Goal: Information Seeking & Learning: Learn about a topic

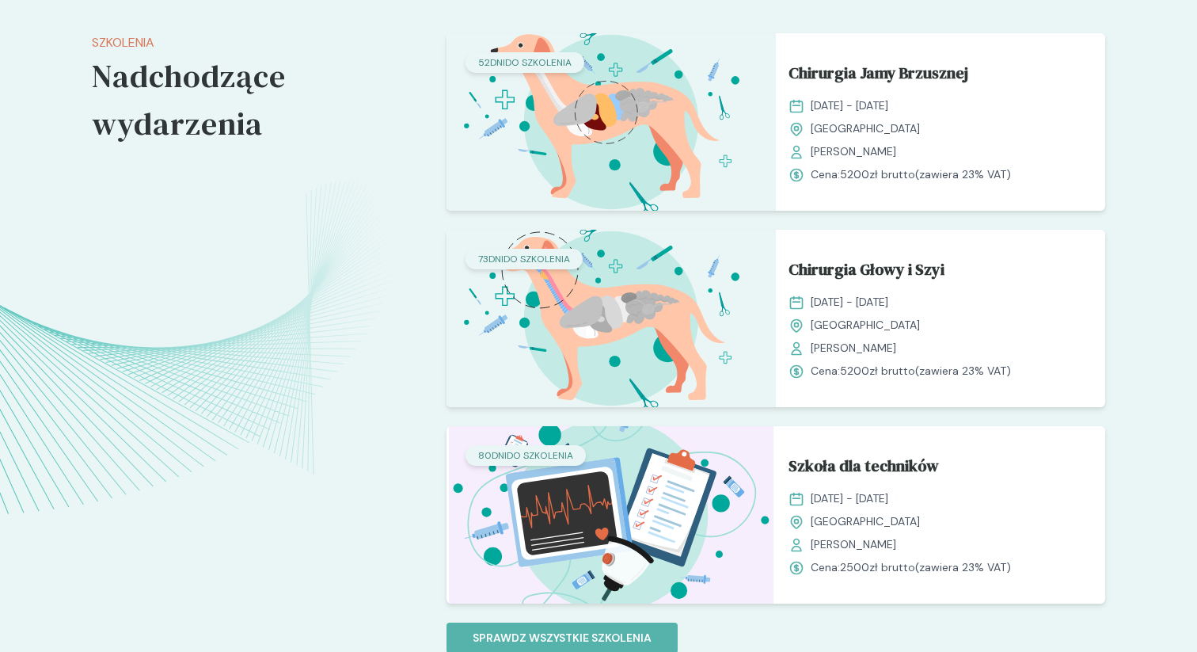
scroll to position [1155, 0]
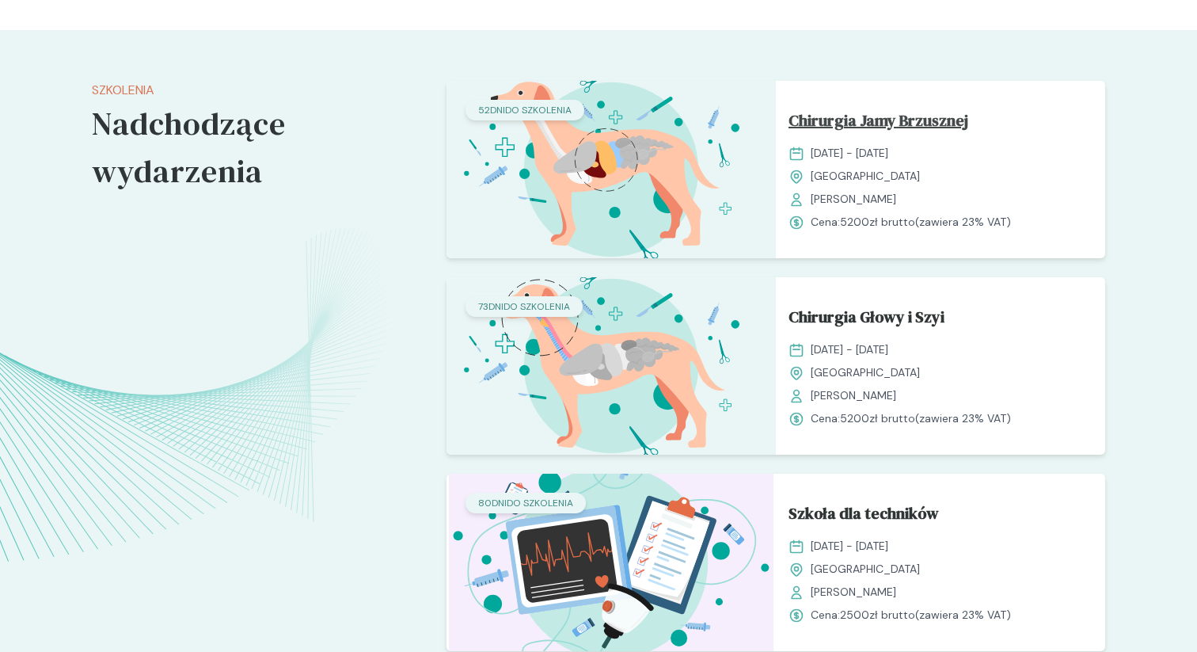
click at [885, 120] on span "Chirurgia Jamy Brzusznej" at bounding box center [879, 124] width 180 height 30
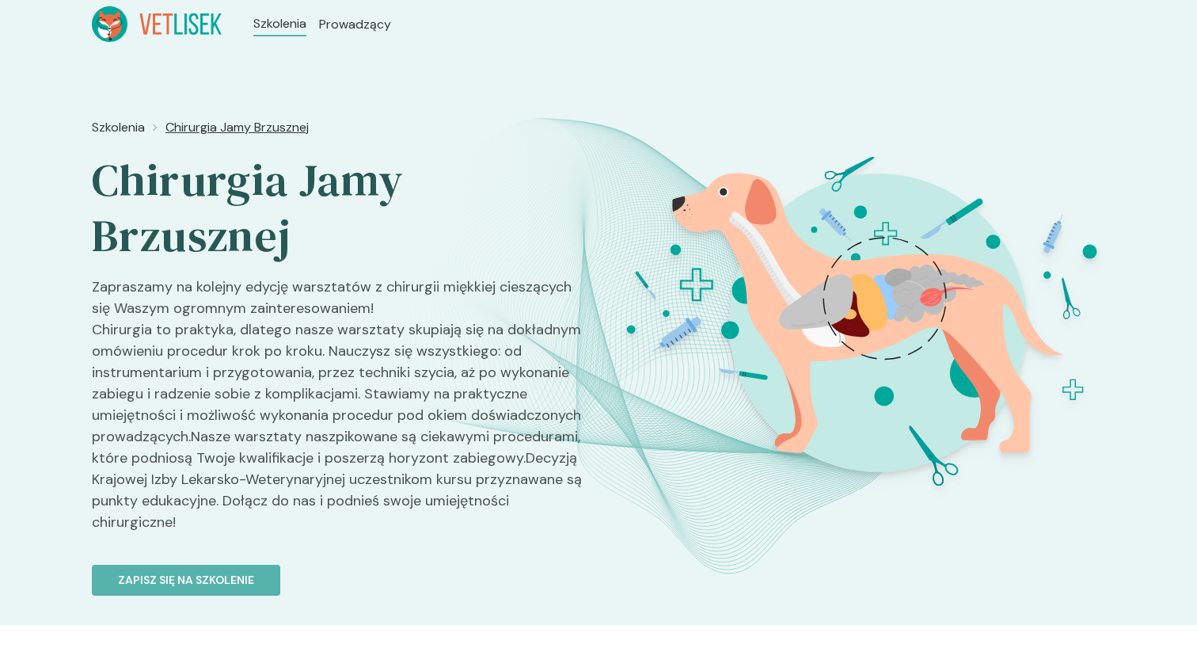
click at [232, 131] on span "Chirurgia Jamy Brzusznej" at bounding box center [237, 127] width 143 height 19
click at [181, 38] on icon at bounding box center [157, 24] width 130 height 36
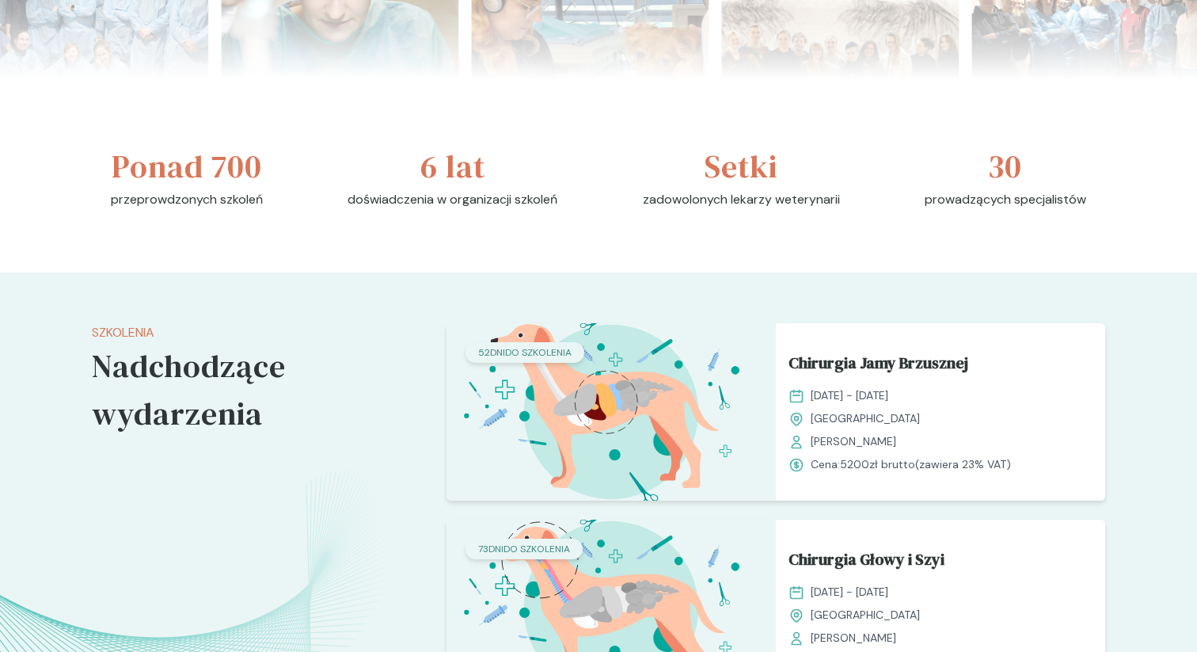
scroll to position [1264, 0]
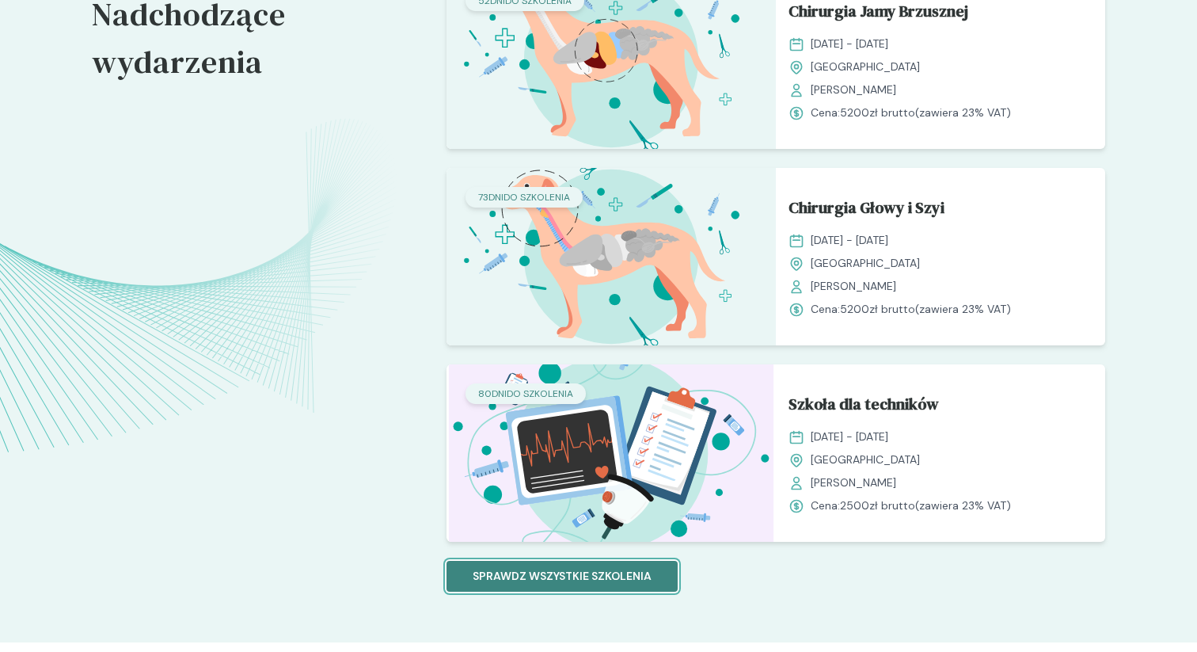
click at [543, 565] on button "Sprawdz wszystkie szkolenia" at bounding box center [562, 576] width 231 height 31
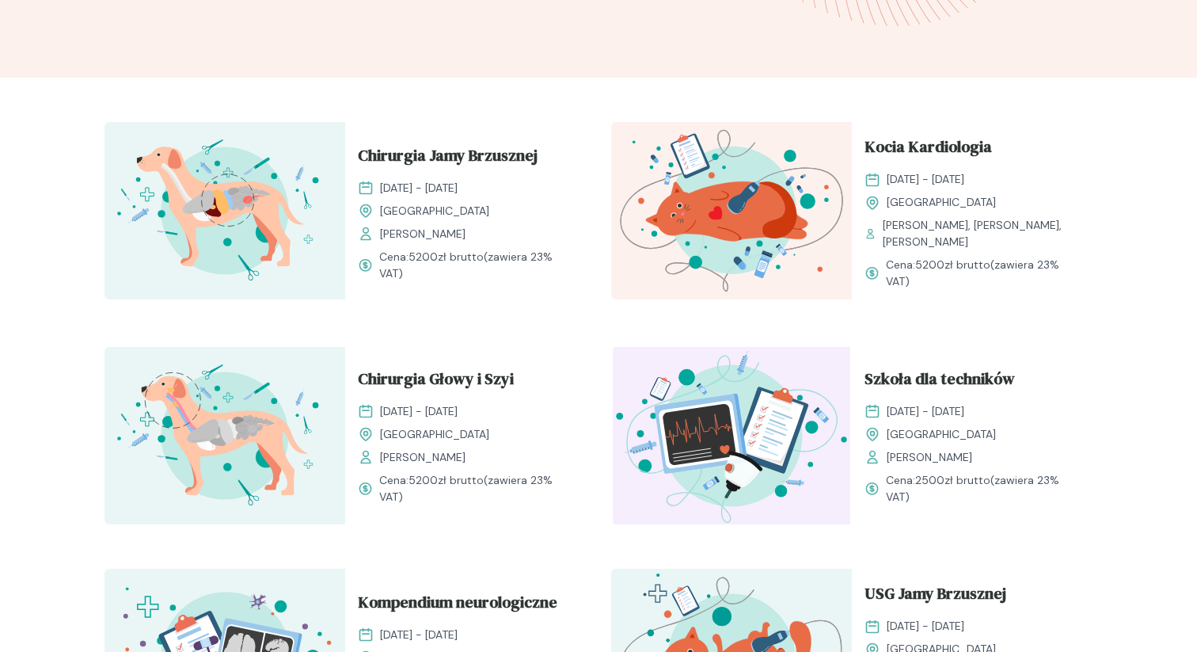
scroll to position [445, 0]
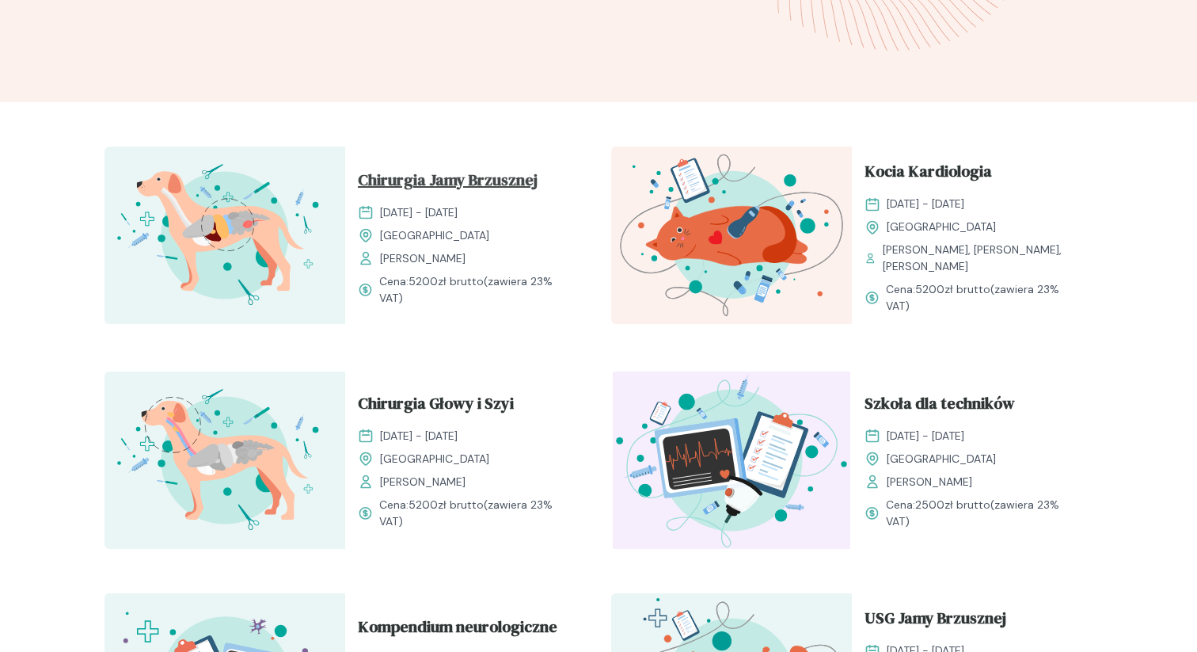
click at [466, 180] on span "Chirurgia Jamy Brzusznej" at bounding box center [448, 183] width 180 height 30
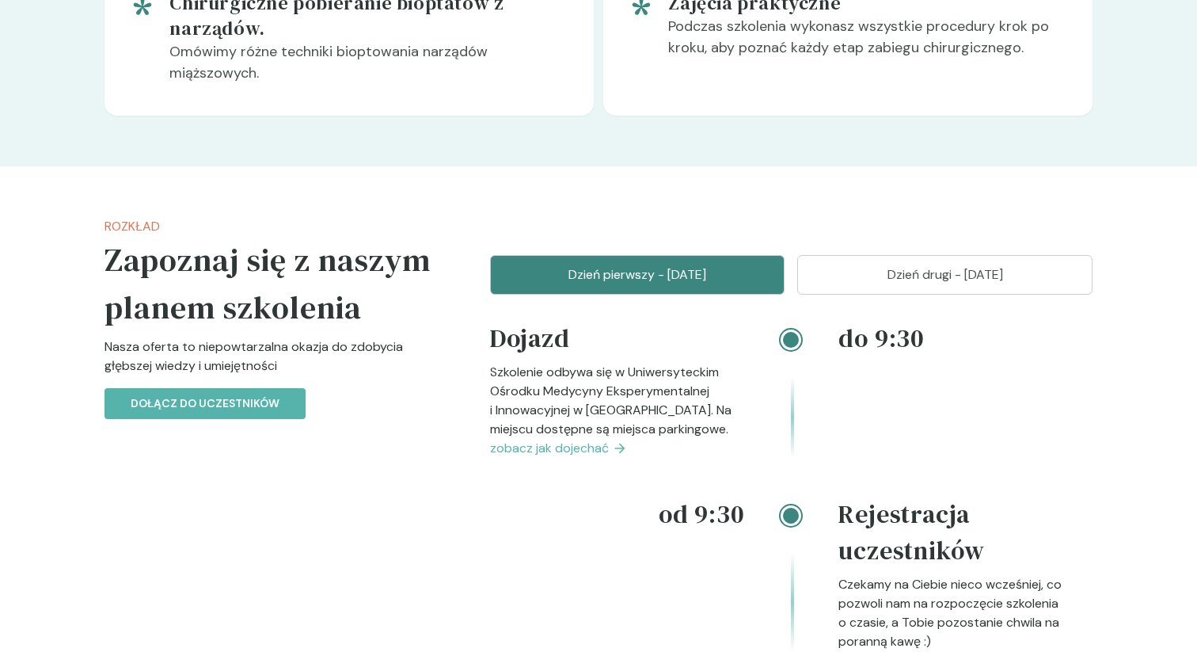
scroll to position [1730, 0]
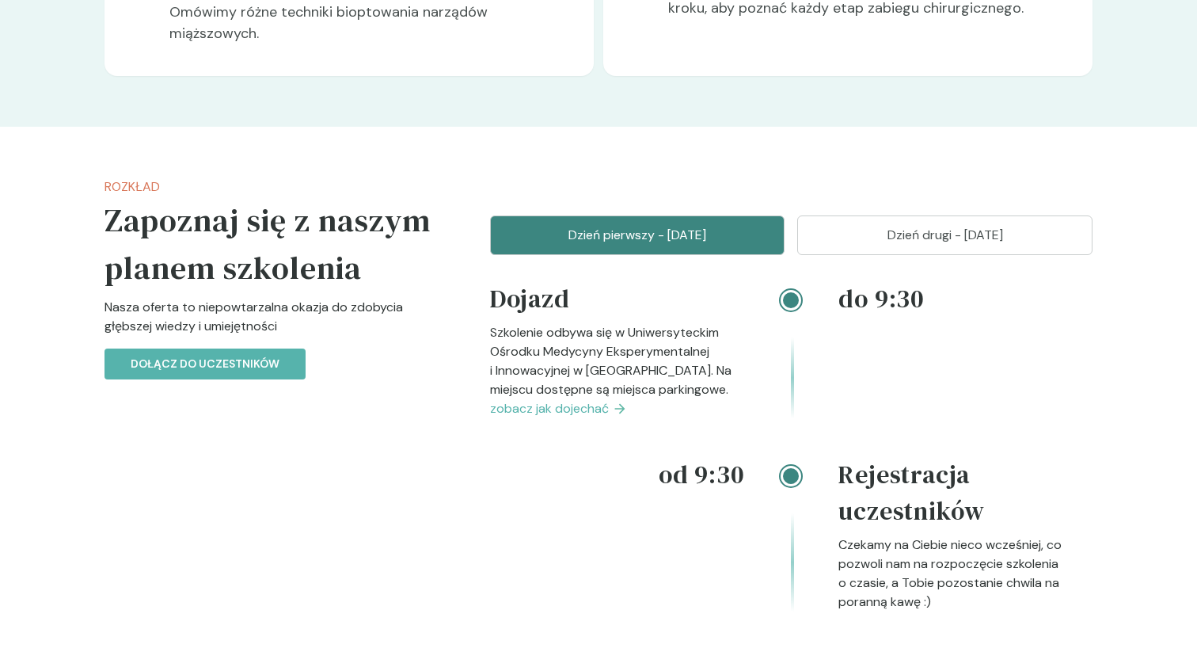
click at [855, 238] on p "Dzień drugi - [DATE]" at bounding box center [945, 235] width 256 height 19
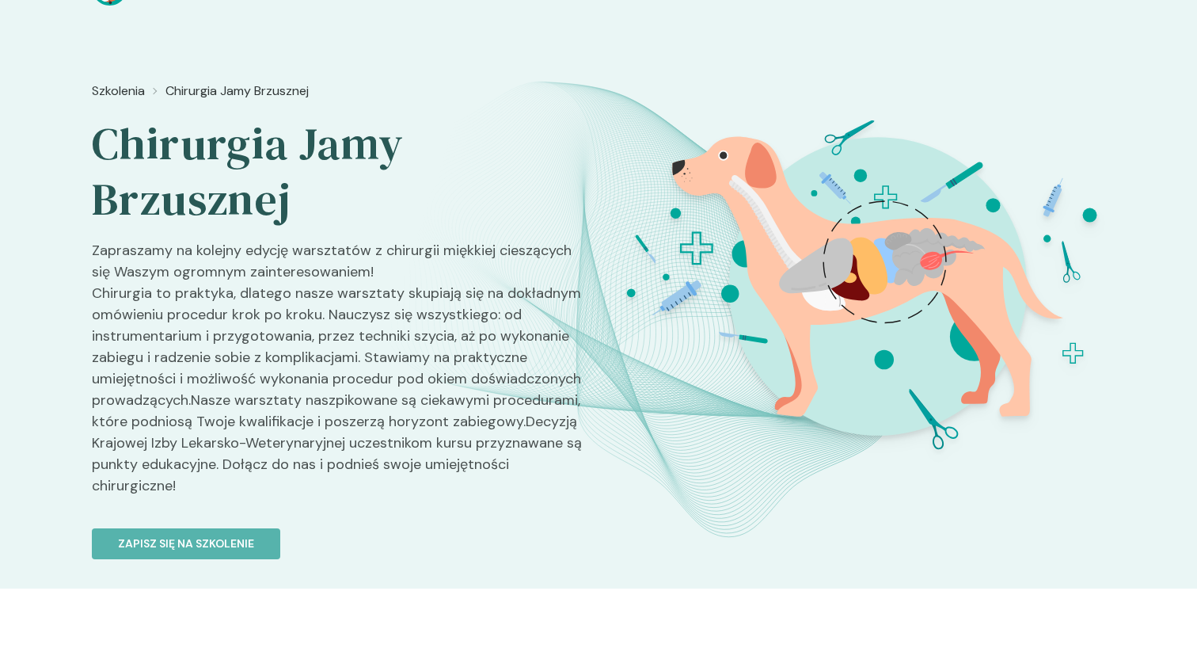
scroll to position [0, 0]
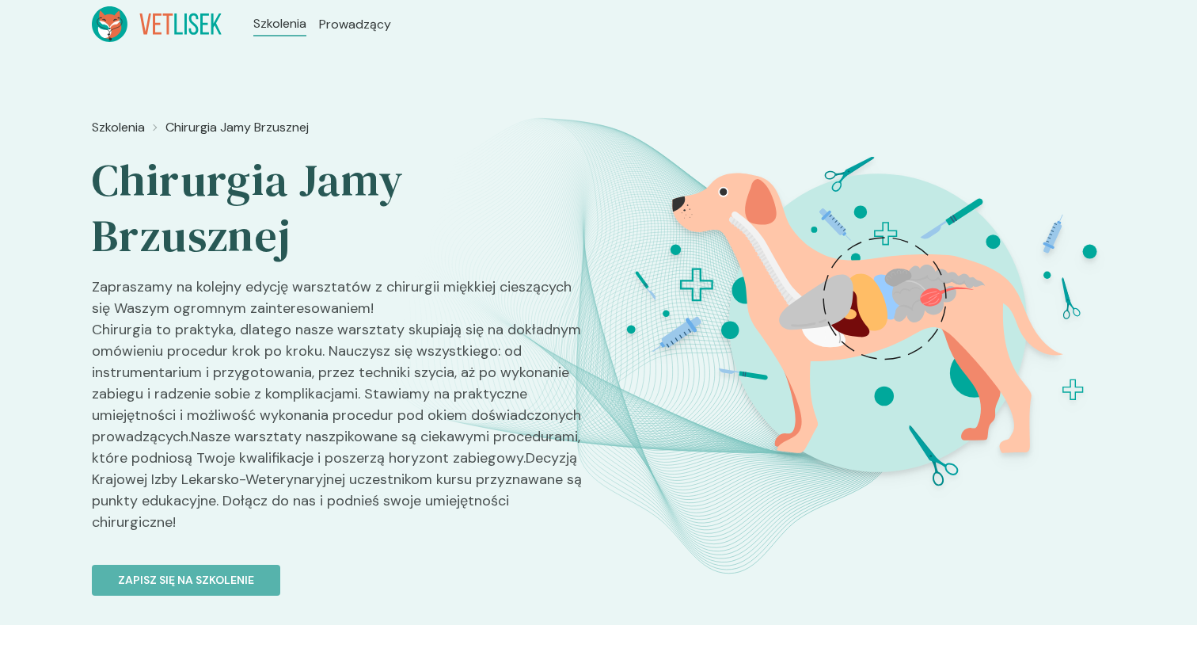
click at [158, 33] on icon at bounding box center [157, 23] width 9 height 21
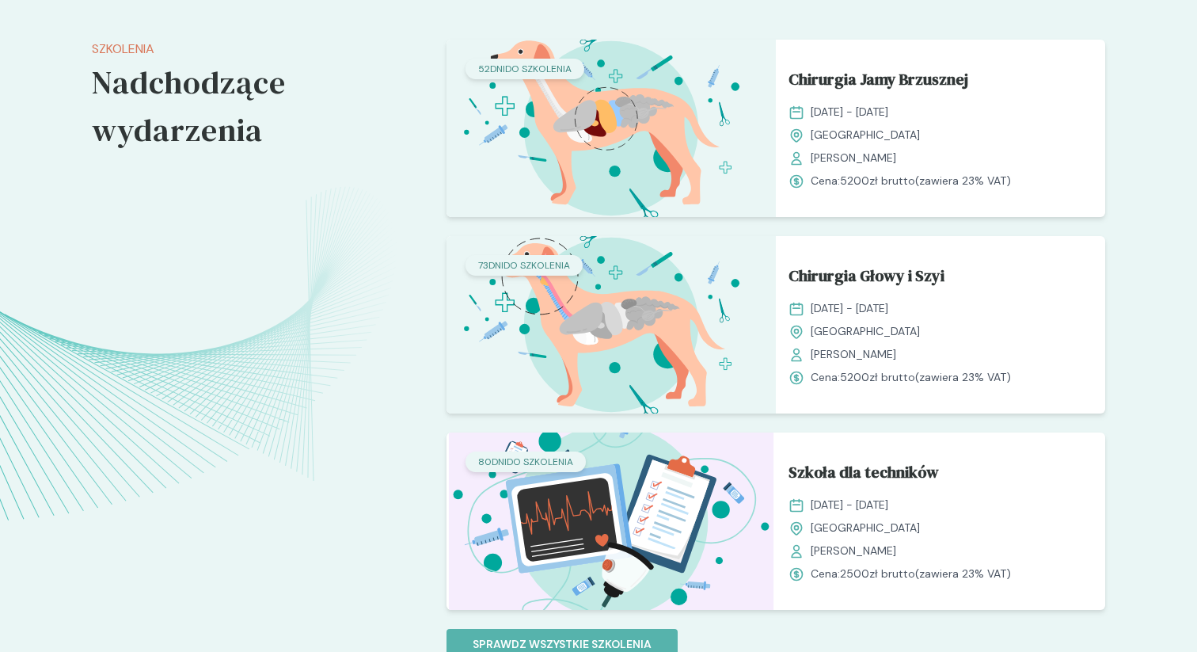
scroll to position [1283, 0]
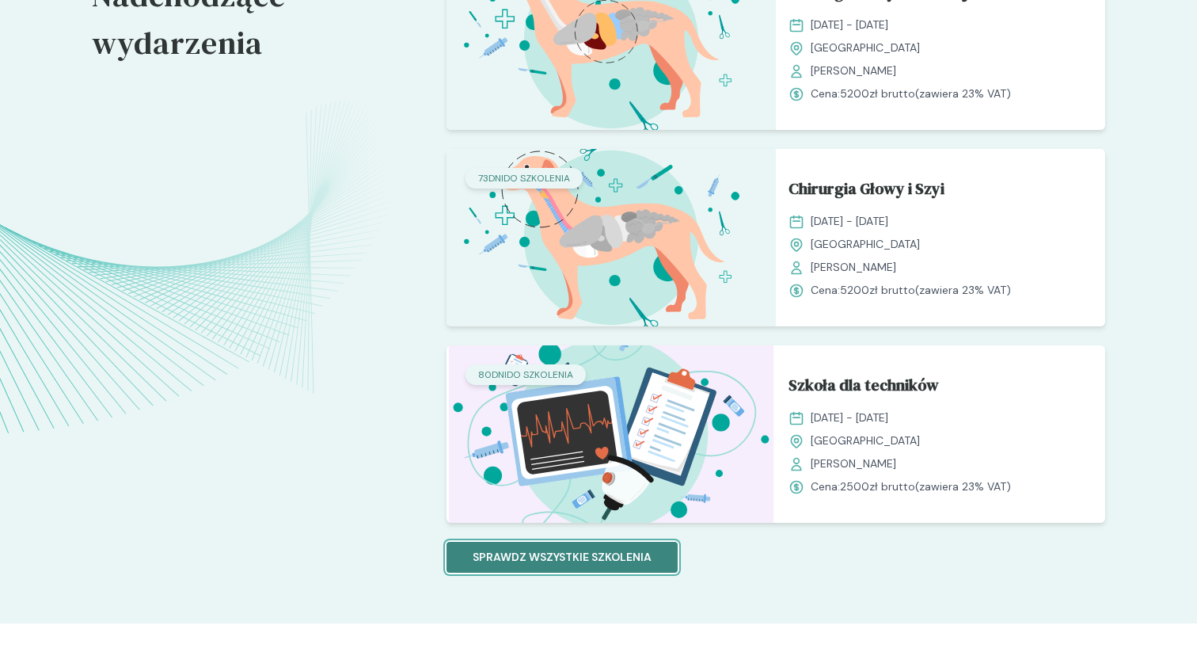
click at [511, 563] on p "Sprawdz wszystkie szkolenia" at bounding box center [562, 557] width 179 height 17
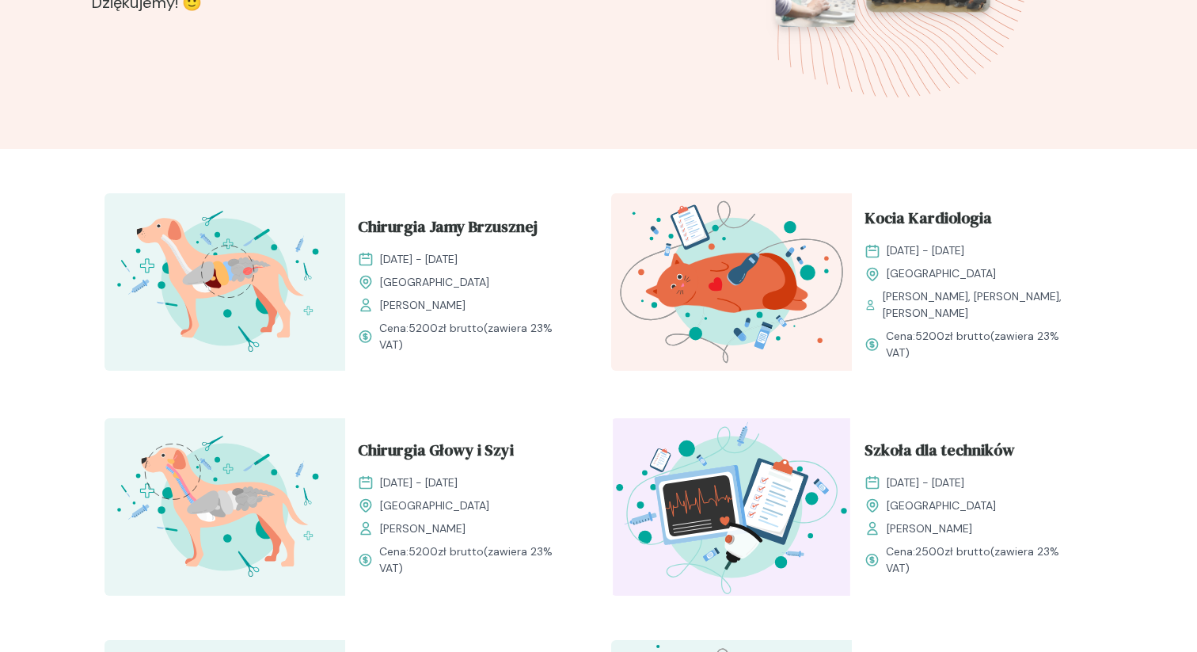
scroll to position [378, 0]
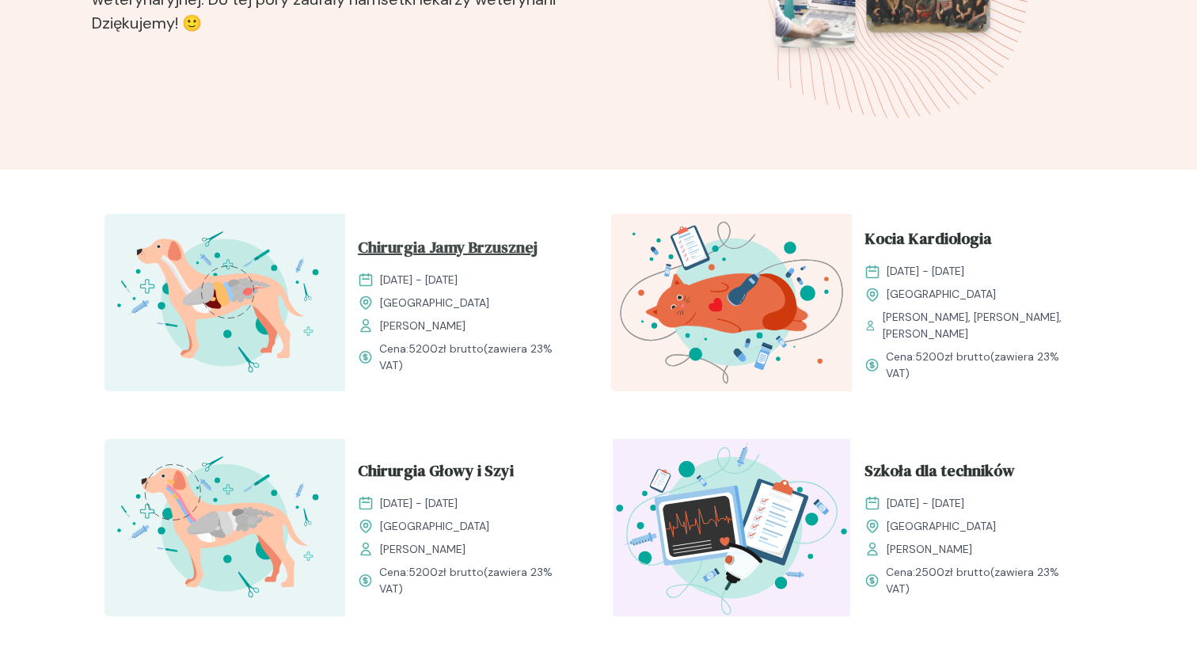
click at [460, 255] on span "Chirurgia Jamy Brzusznej" at bounding box center [448, 250] width 180 height 30
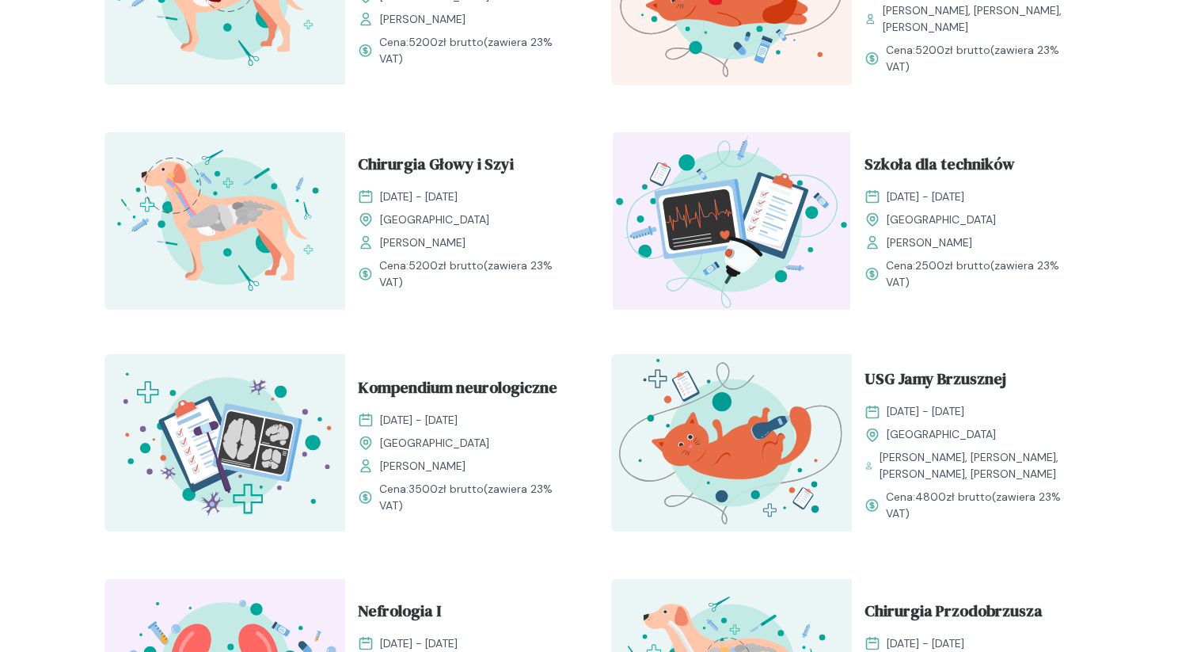
scroll to position [782, 0]
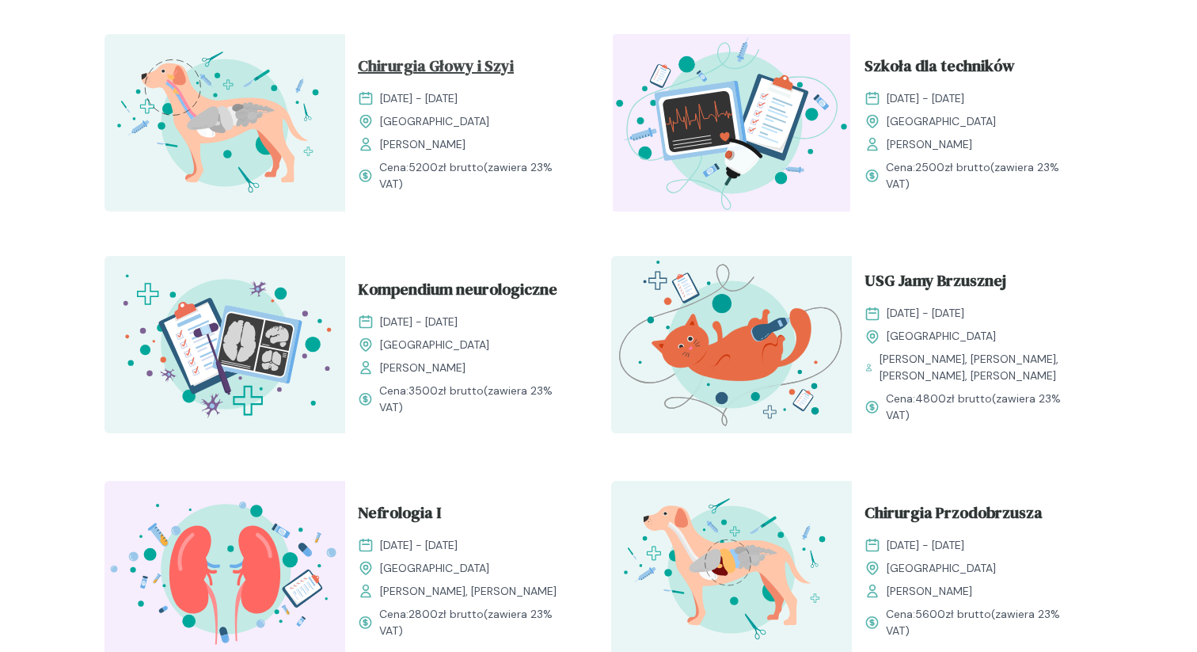
click at [427, 61] on span "Chirurgia Głowy i Szyi" at bounding box center [436, 69] width 156 height 30
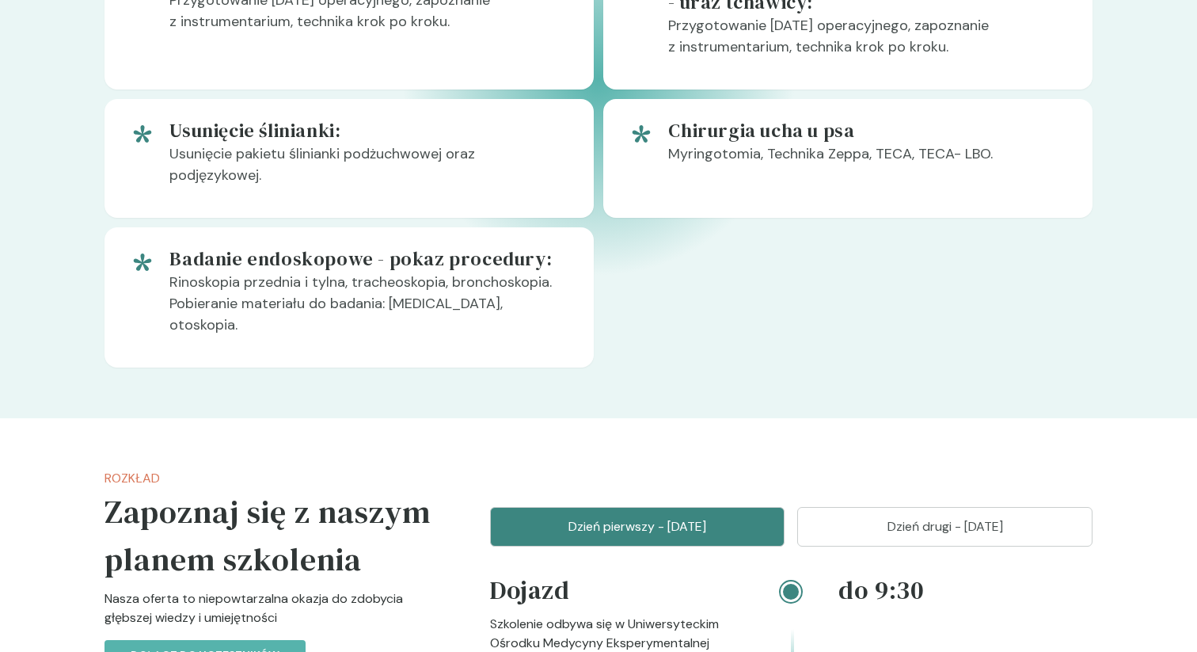
scroll to position [1255, 0]
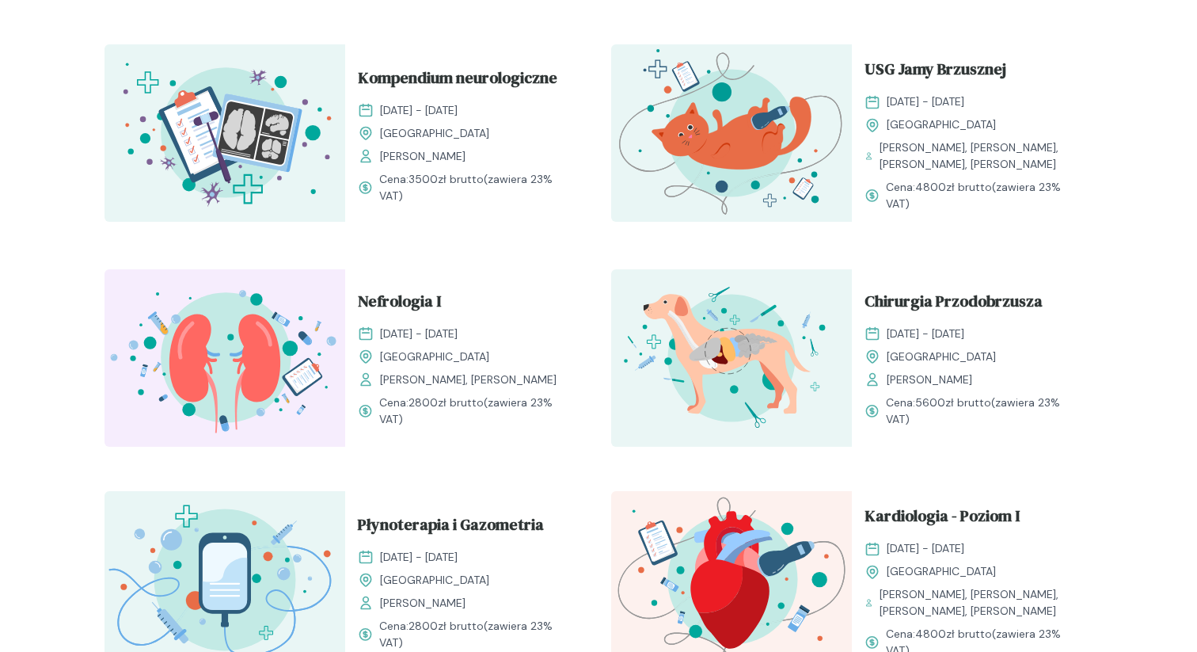
scroll to position [996, 0]
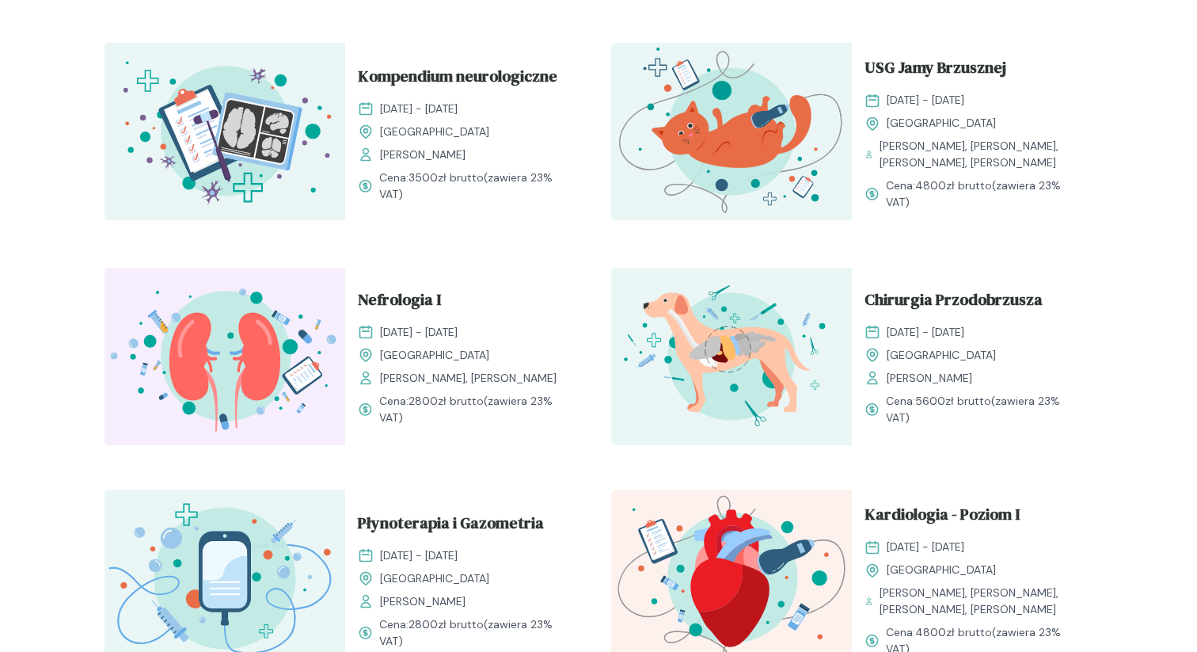
click at [815, 348] on img at bounding box center [731, 356] width 241 height 177
click at [942, 293] on span "Chirurgia Przodobrzusza" at bounding box center [954, 302] width 178 height 30
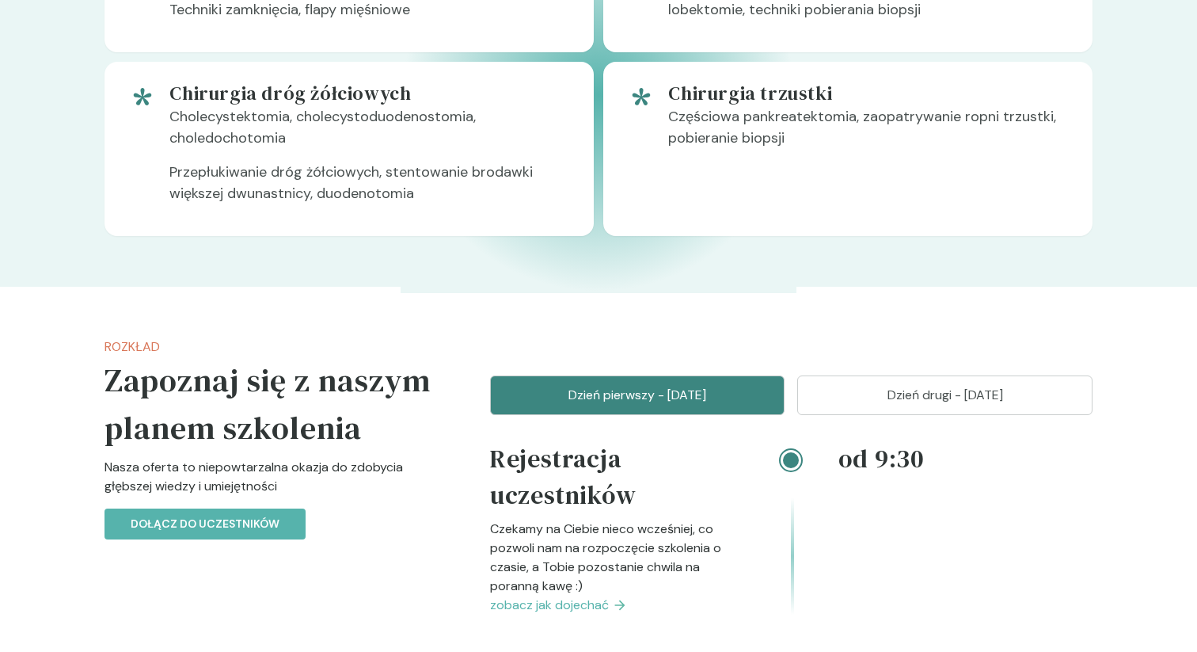
scroll to position [1126, 0]
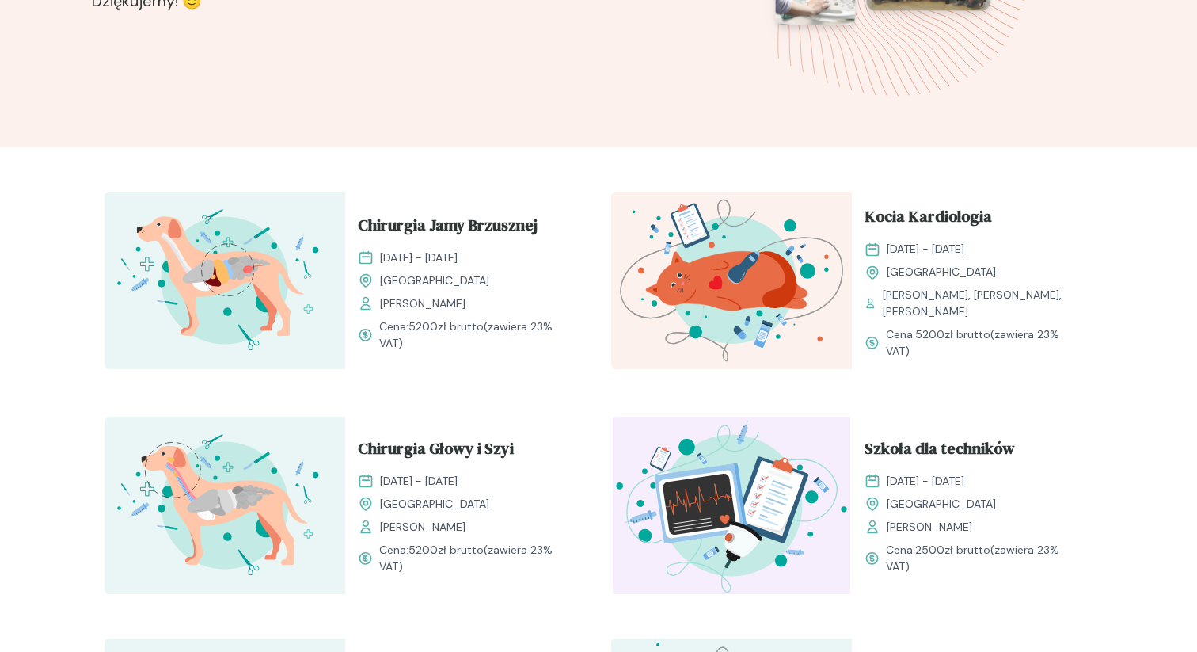
scroll to position [396, 0]
